Goal: Find specific page/section: Find specific page/section

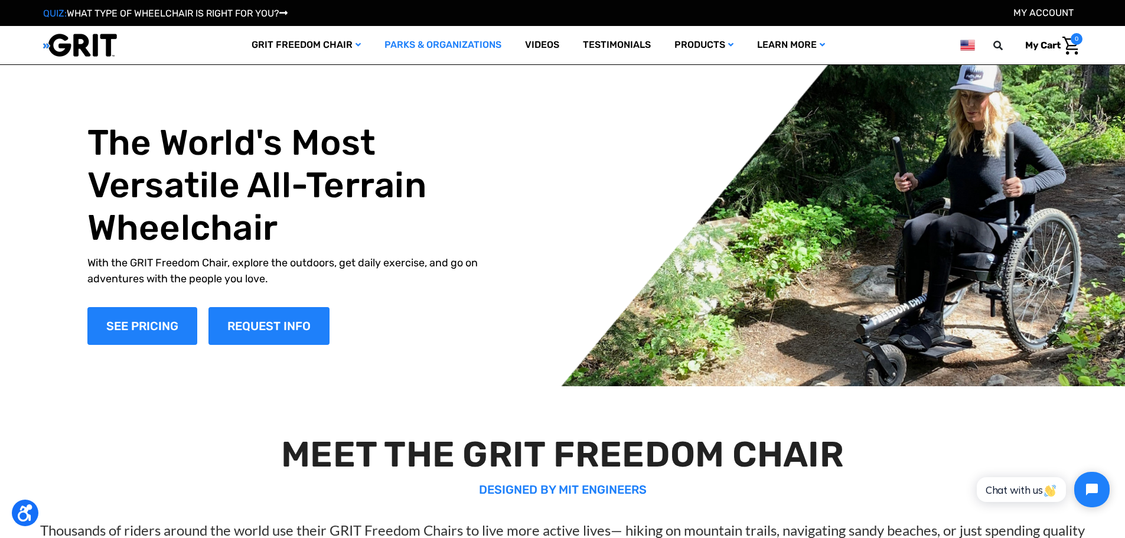
click at [444, 47] on link "Parks & Organizations" at bounding box center [443, 45] width 141 height 38
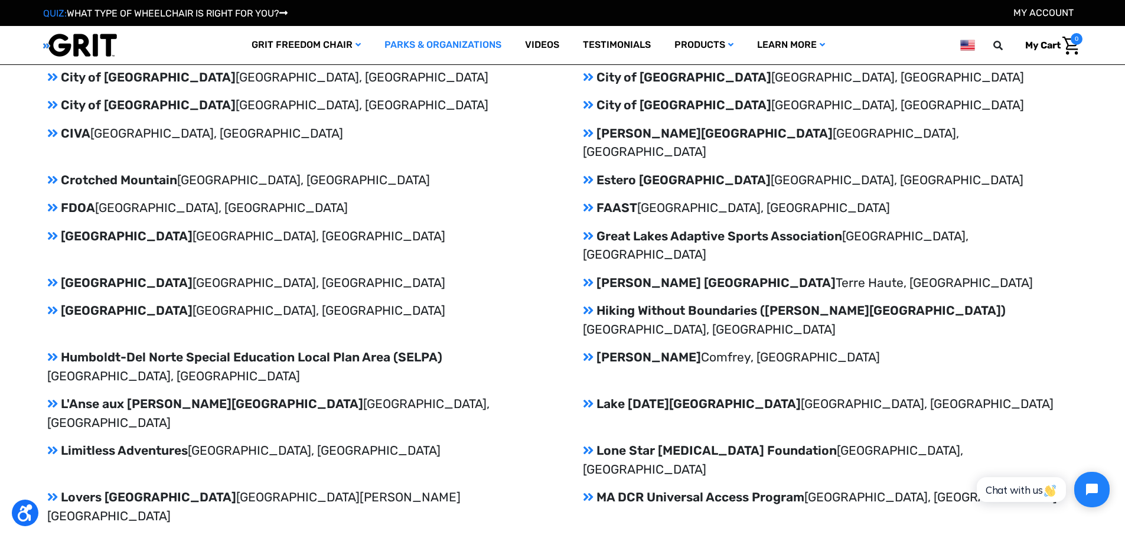
scroll to position [1536, 0]
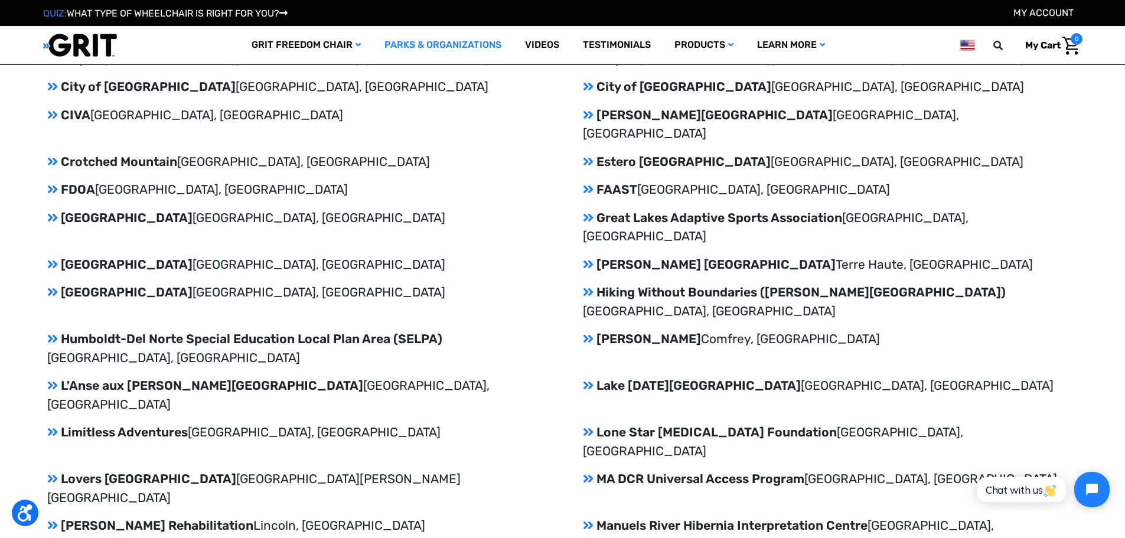
click at [586, 86] on icon at bounding box center [588, 86] width 11 height 12
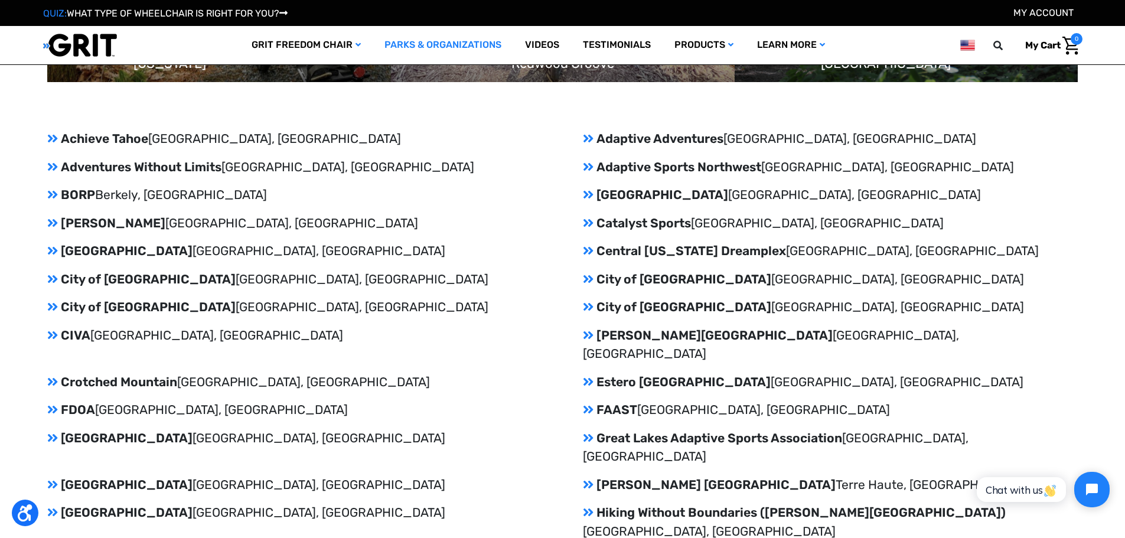
scroll to position [1359, 0]
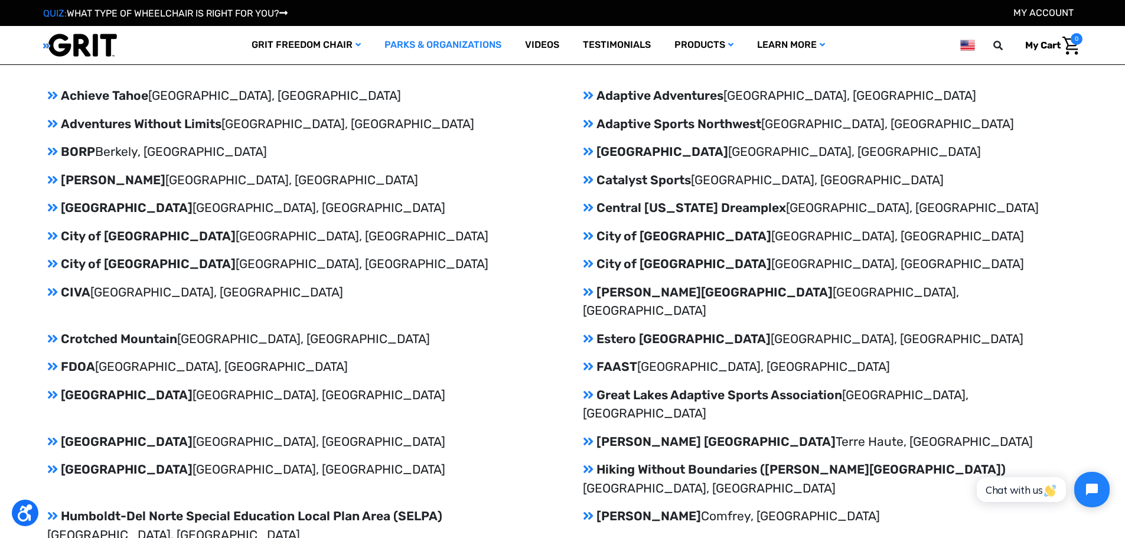
click at [110, 149] on span "Berkely, [GEOGRAPHIC_DATA]" at bounding box center [181, 151] width 172 height 15
click at [678, 264] on p "City of [GEOGRAPHIC_DATA], [GEOGRAPHIC_DATA]" at bounding box center [830, 264] width 495 height 19
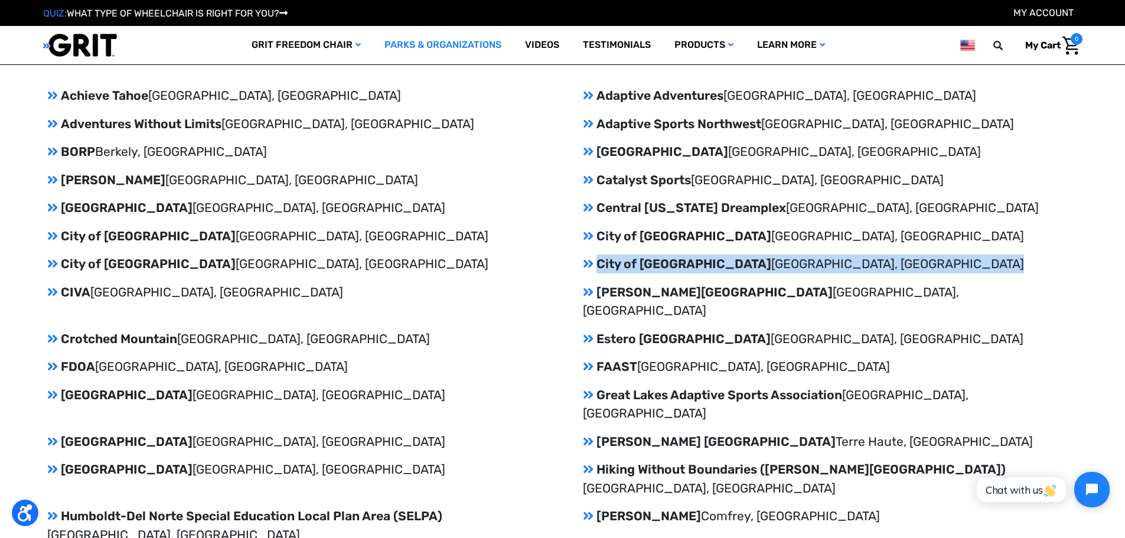
click at [678, 264] on p "City of [GEOGRAPHIC_DATA], [GEOGRAPHIC_DATA]" at bounding box center [830, 264] width 495 height 19
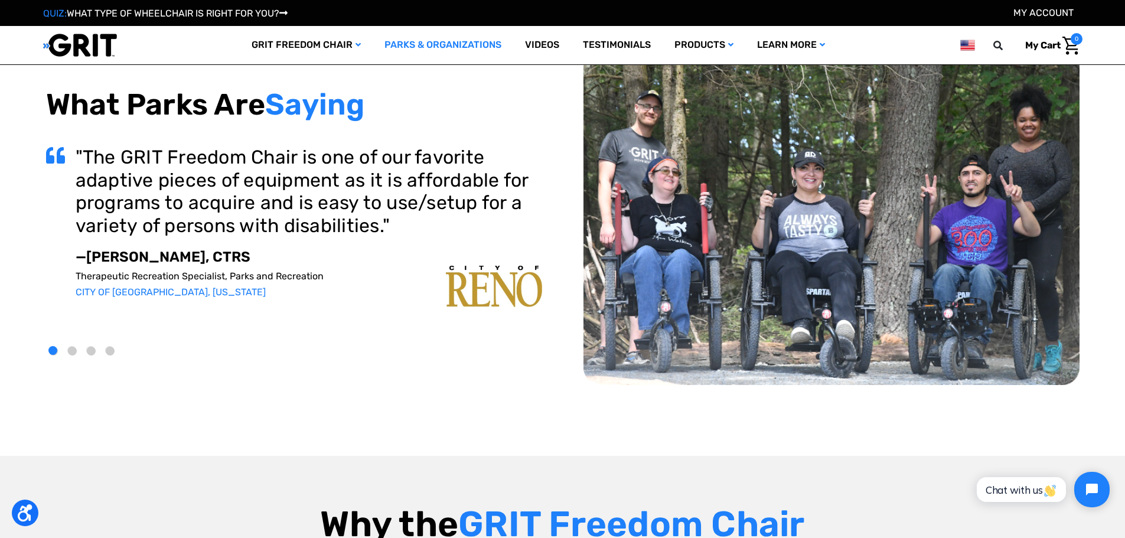
scroll to position [0, 0]
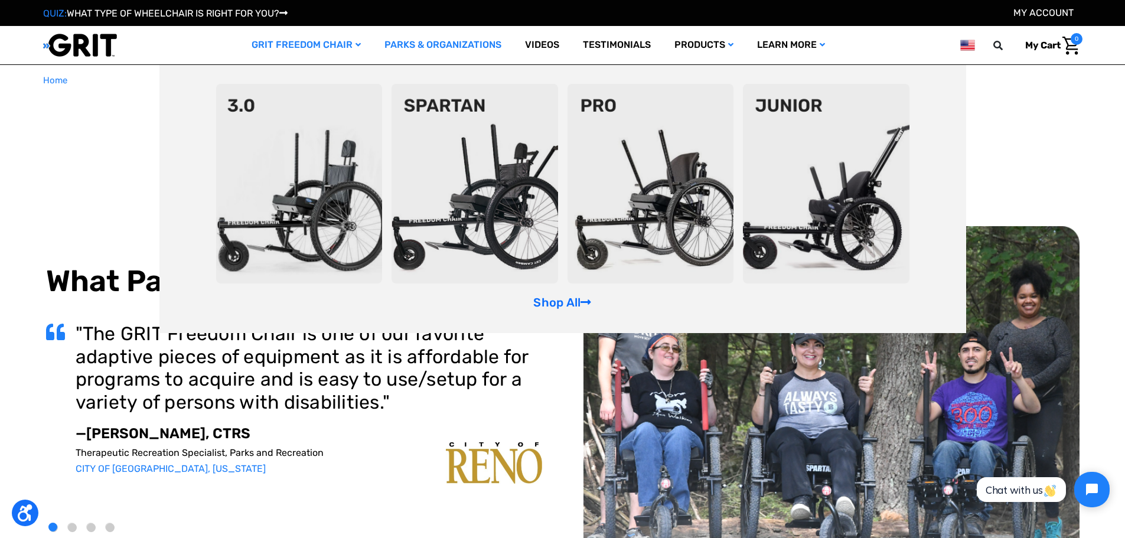
click at [453, 175] on img at bounding box center [475, 184] width 167 height 200
